Goal: Task Accomplishment & Management: Manage account settings

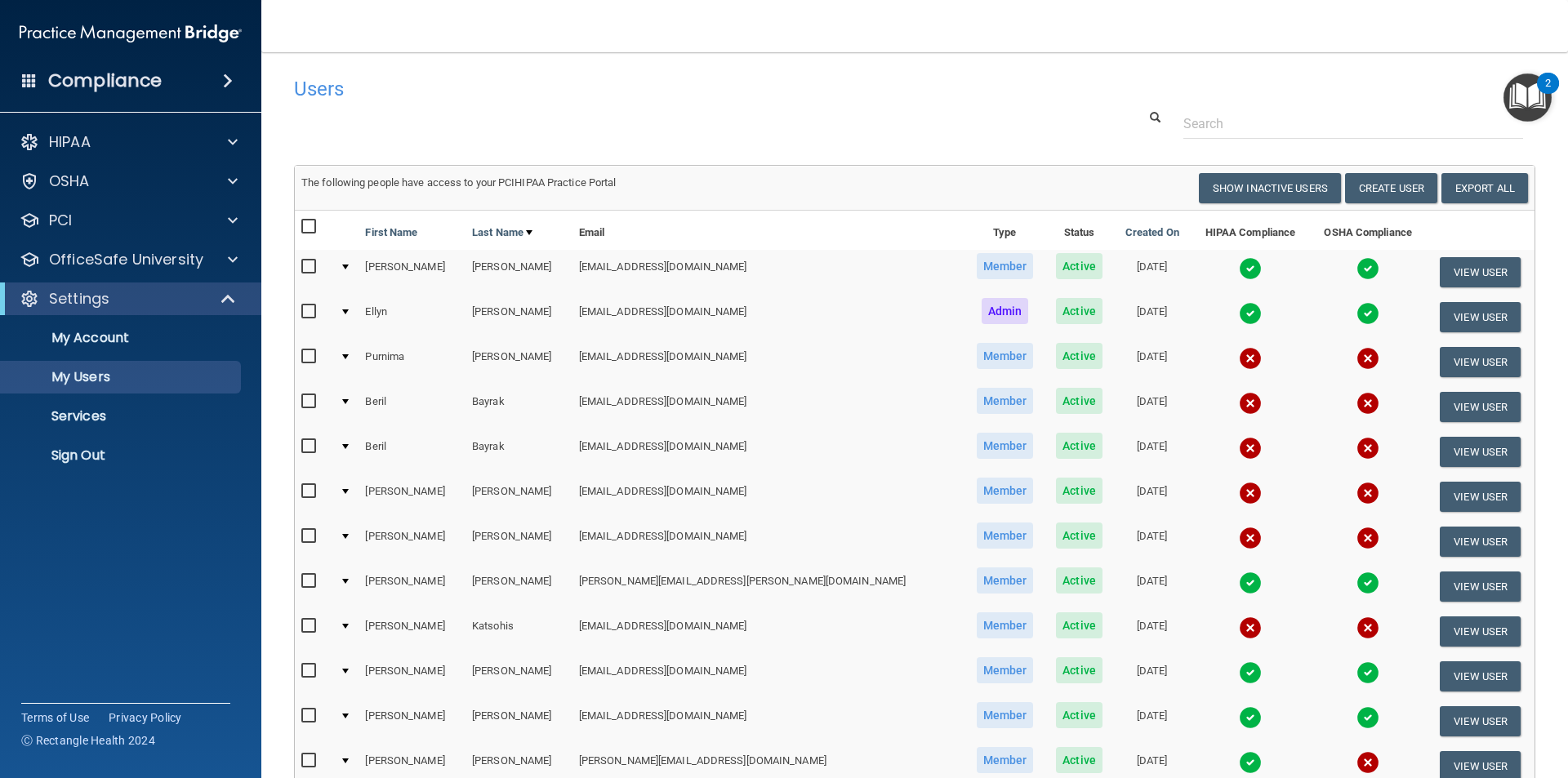
select select "20"
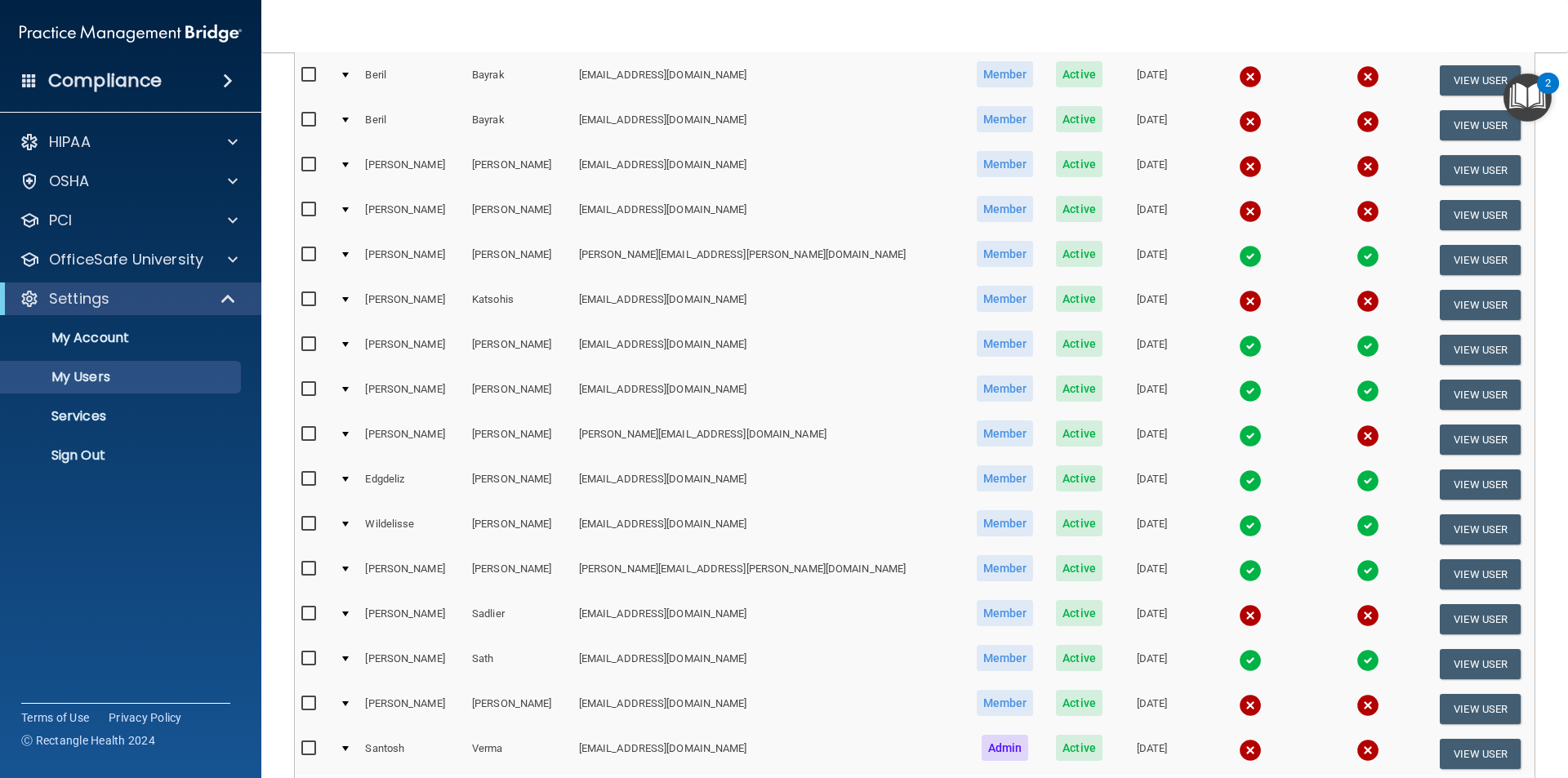
drag, startPoint x: 115, startPoint y: 34, endPoint x: 77, endPoint y: 57, distance: 44.4
click at [115, 35] on img at bounding box center [130, 33] width 222 height 33
click at [62, 79] on h4 "Compliance" at bounding box center [105, 81] width 114 height 23
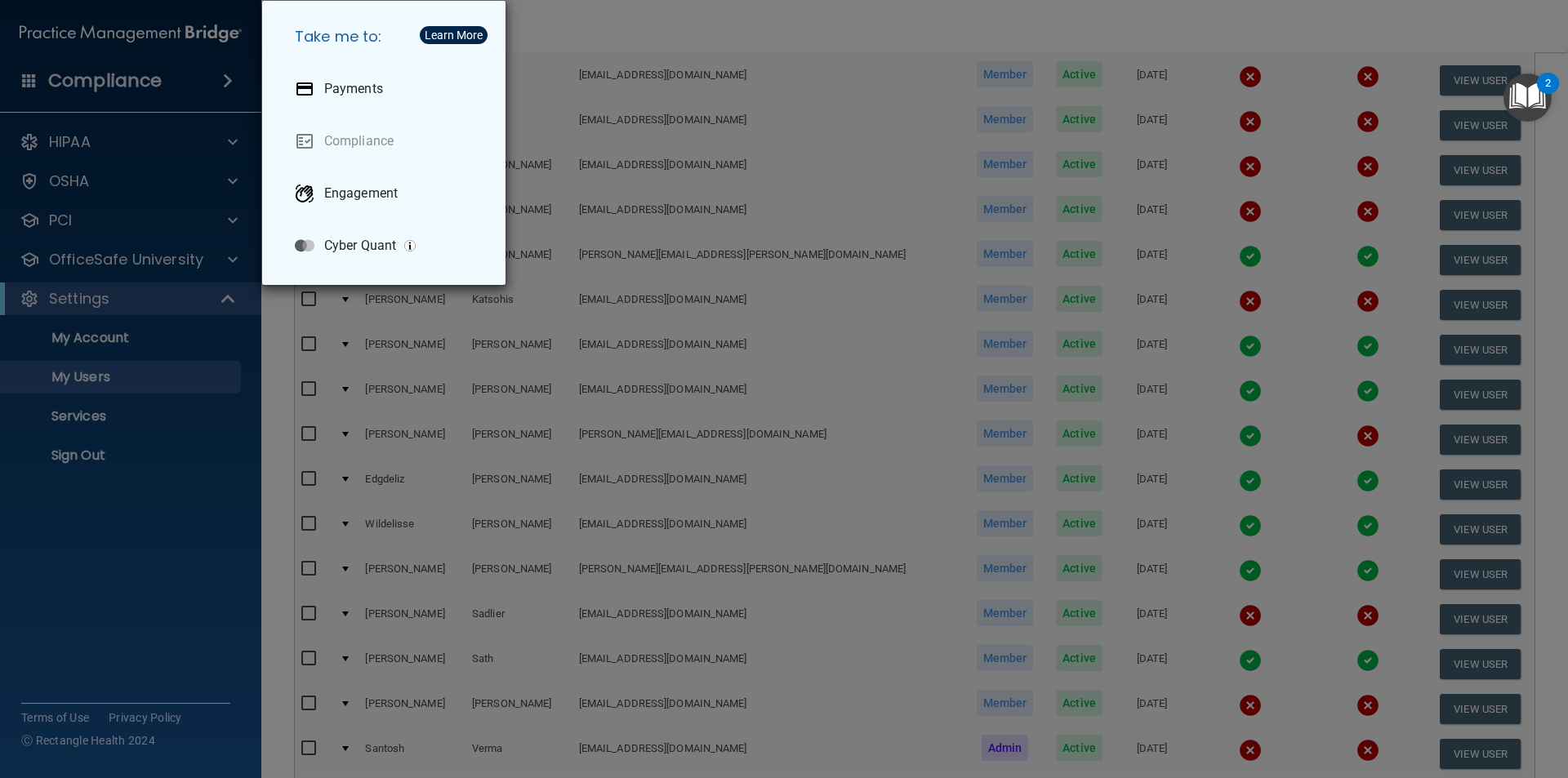
click at [104, 609] on div "Take me to: Payments Compliance Engagement Cyber Quant" at bounding box center [784, 389] width 1568 height 778
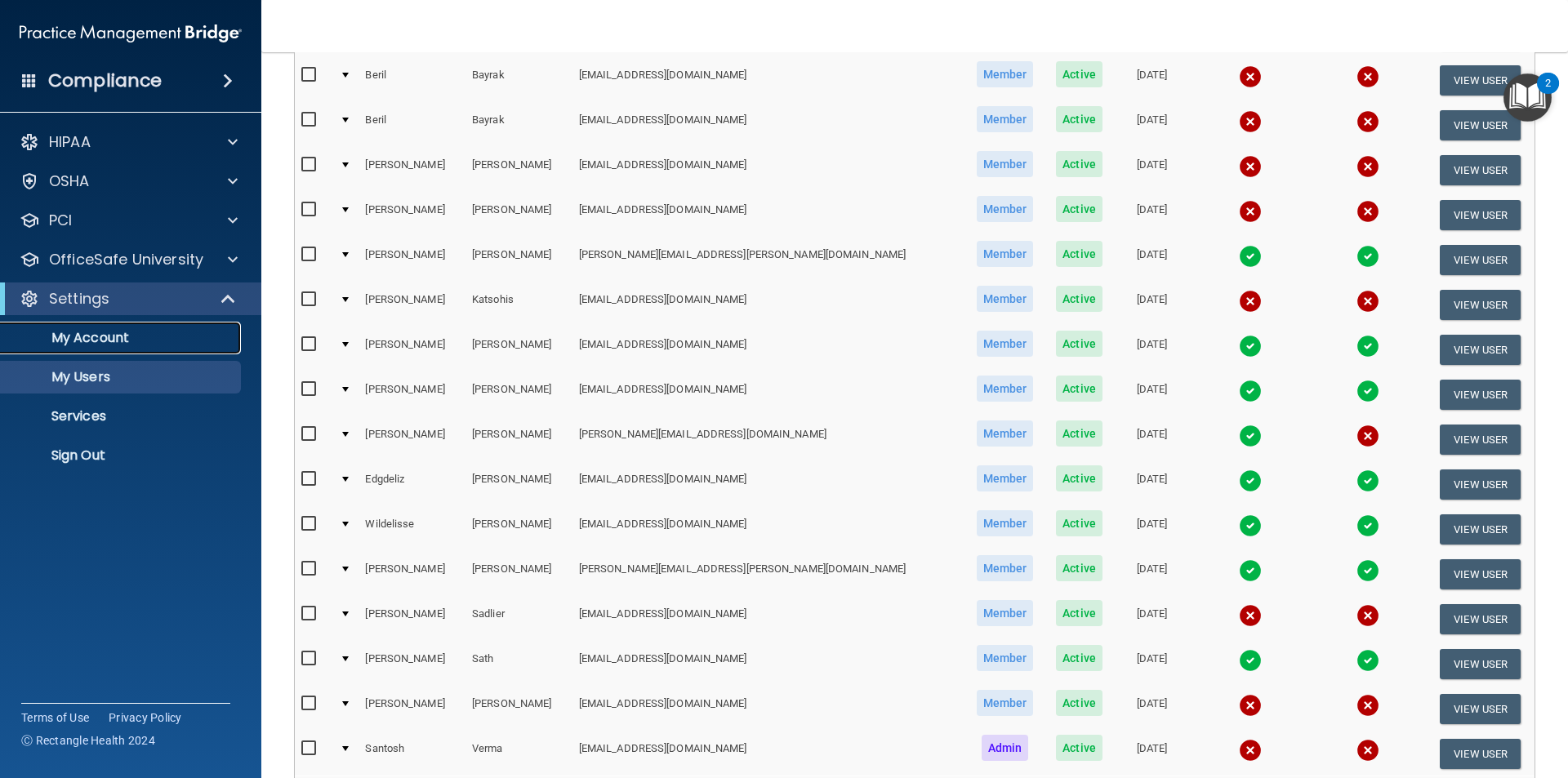
click at [118, 344] on p "My Account" at bounding box center [121, 338] width 223 height 17
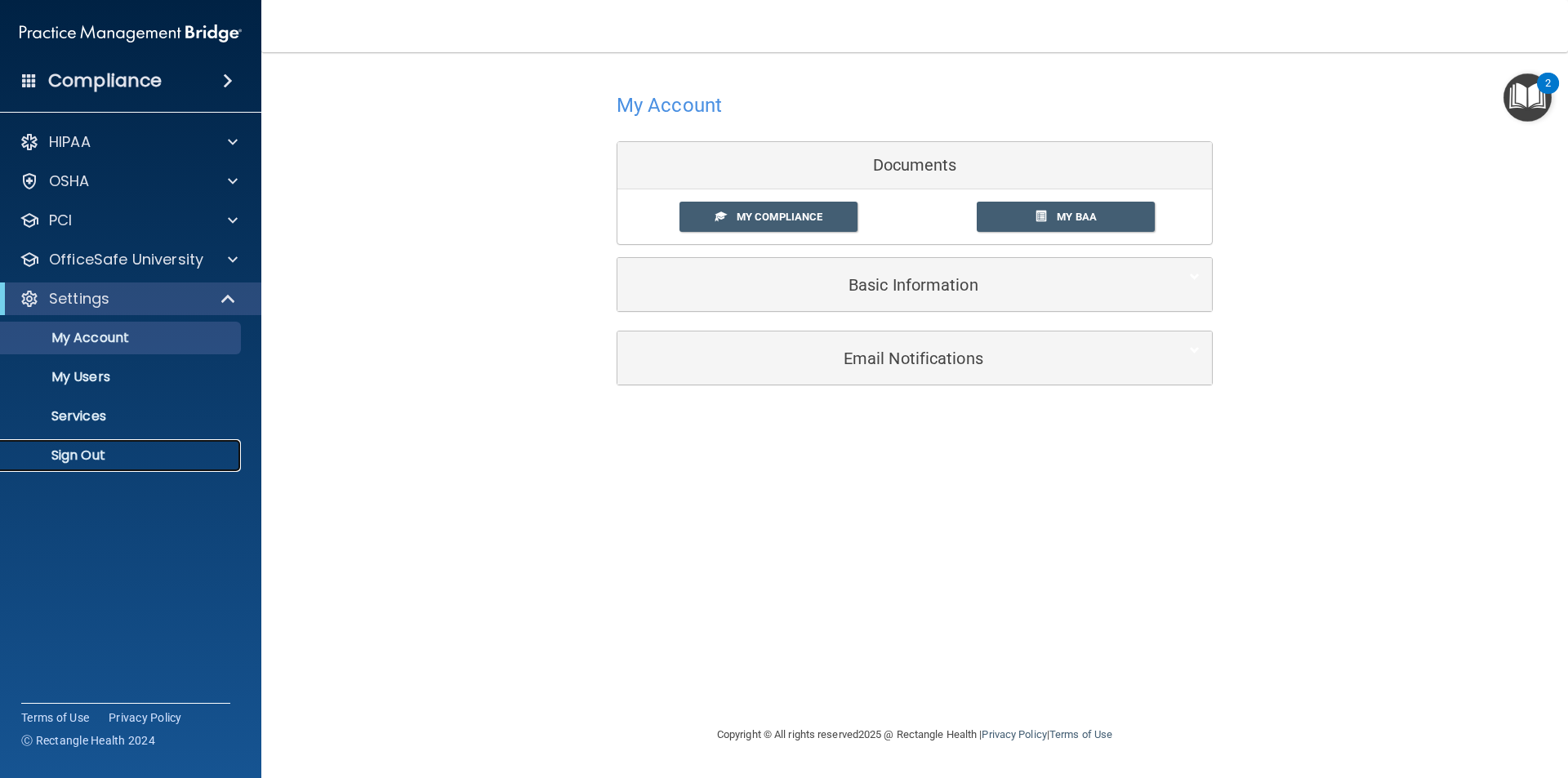
click at [129, 458] on p "Sign Out" at bounding box center [121, 455] width 223 height 17
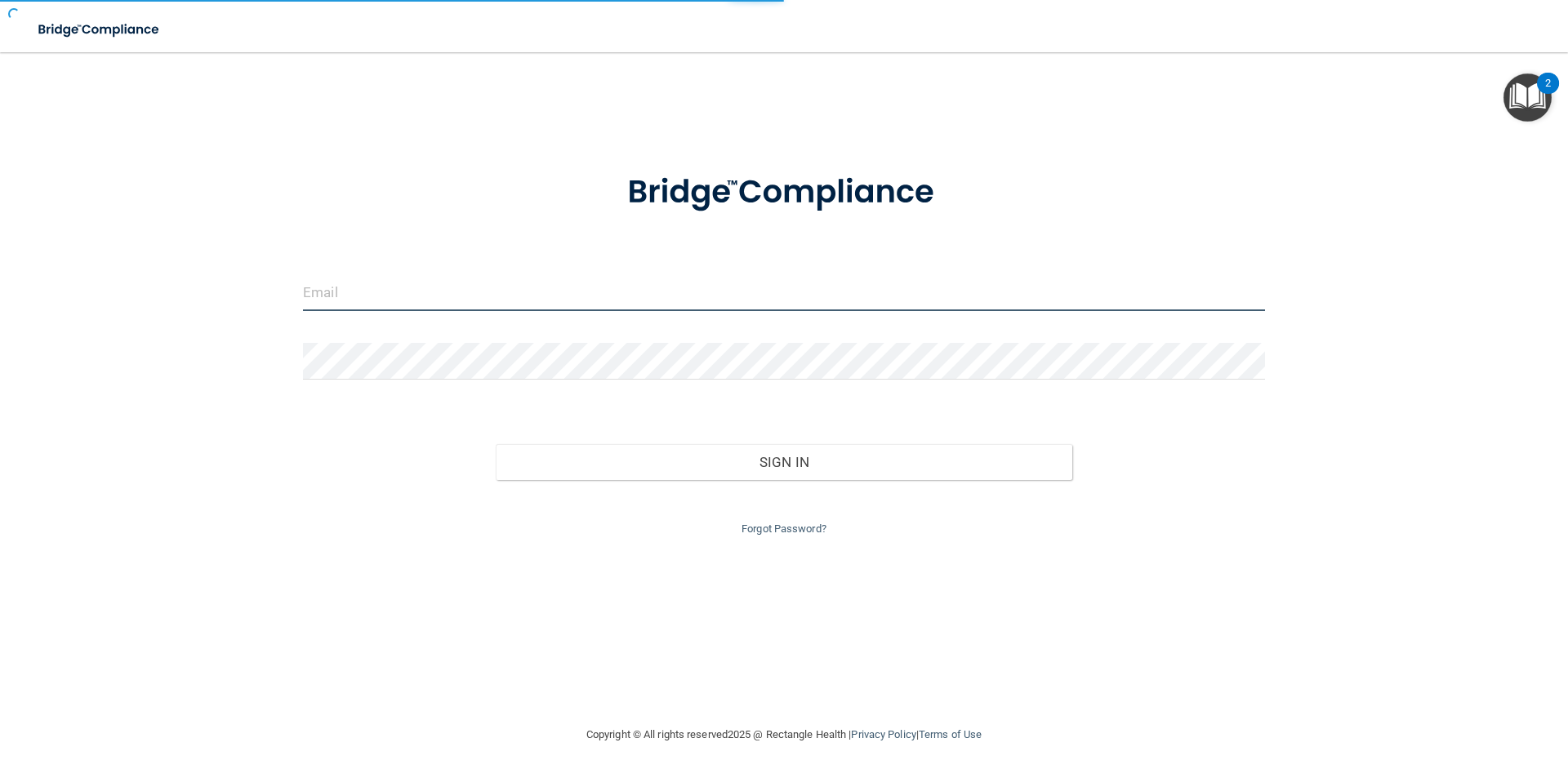
type input "[EMAIL_ADDRESS][DOMAIN_NAME]"
